Goal: Find specific page/section: Find specific page/section

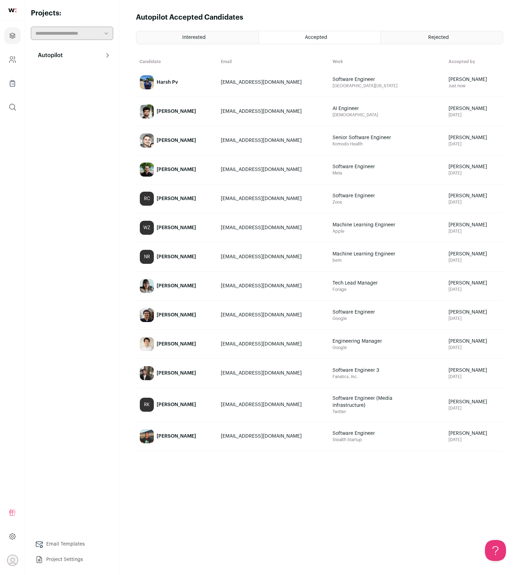
drag, startPoint x: 45, startPoint y: 406, endPoint x: 92, endPoint y: 416, distance: 48.3
click at [45, 372] on div "Autopilot Autopilot Interested Shortlist Interview Pipeline 5 Analytics Email T…" at bounding box center [72, 307] width 82 height 519
click at [13, 65] on link "Company and ATS Settings" at bounding box center [12, 59] width 16 height 17
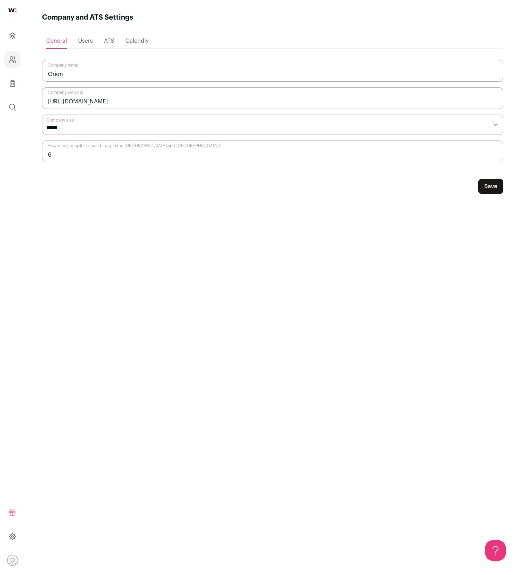
click at [14, 45] on ul "Projects Company and ATS Settings Company Lists (Experimental) Global Search" at bounding box center [12, 71] width 25 height 101
drag, startPoint x: 12, startPoint y: 40, endPoint x: 20, endPoint y: 81, distance: 42.2
click at [12, 40] on link "Projects" at bounding box center [12, 35] width 16 height 17
click at [7, 43] on link "Projects" at bounding box center [12, 35] width 16 height 17
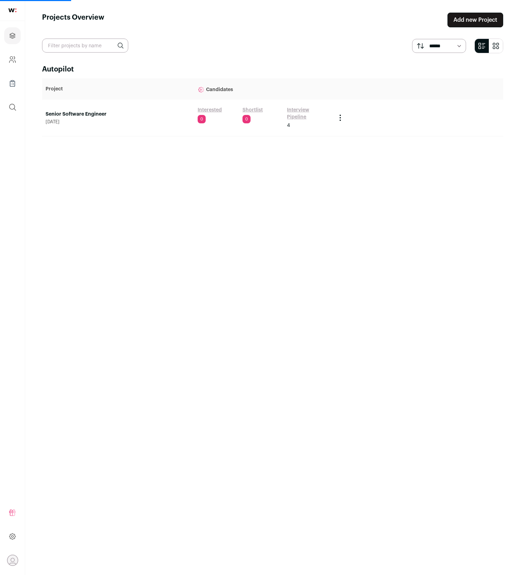
click at [295, 108] on link "Interview Pipeline" at bounding box center [308, 114] width 42 height 14
click at [319, 107] on link "Interview Pipeline" at bounding box center [308, 114] width 42 height 14
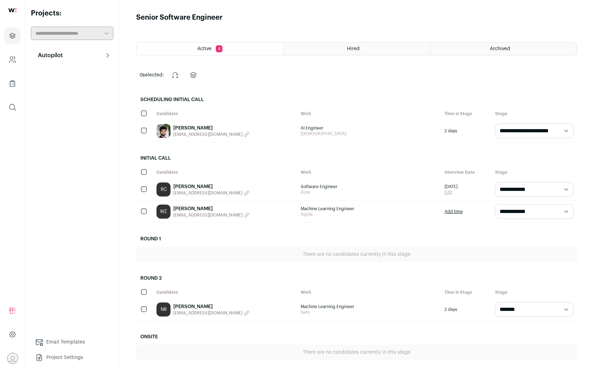
drag, startPoint x: 53, startPoint y: 110, endPoint x: 457, endPoint y: 185, distance: 411.0
click at [48, 112] on div "Autopilot Autopilot Interested Shortlist Interview Pipeline 4 Analytics Email T…" at bounding box center [72, 206] width 82 height 316
